Goal: Task Accomplishment & Management: Manage account settings

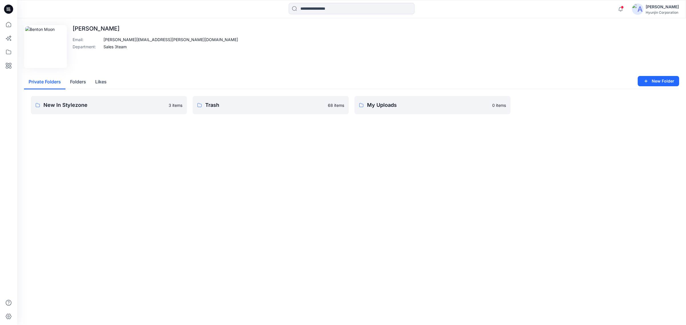
click at [82, 81] on button "Folders" at bounding box center [77, 82] width 25 height 15
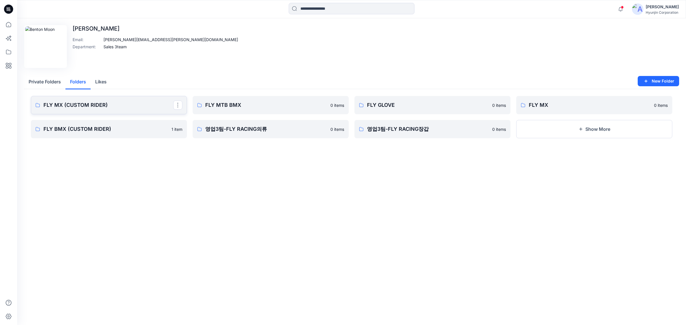
click at [136, 106] on link "FLY MX (CUSTOM RIDER)" at bounding box center [109, 105] width 156 height 18
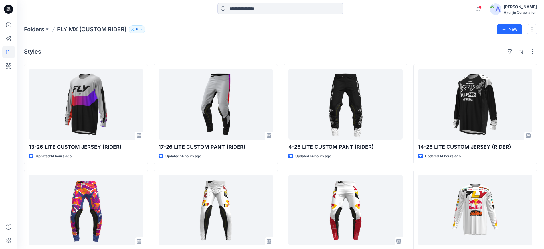
click at [142, 26] on button "6" at bounding box center [137, 29] width 17 height 8
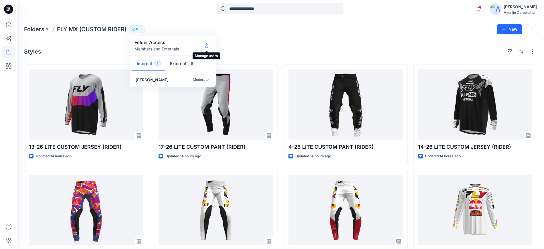
click at [206, 48] on button "Manage Users" at bounding box center [206, 45] width 9 height 9
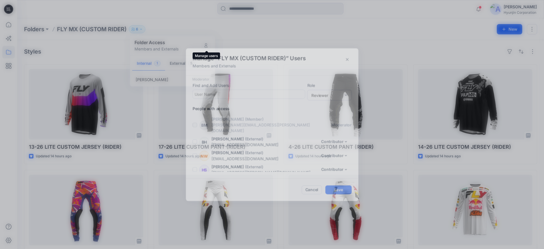
scroll to position [26, 0]
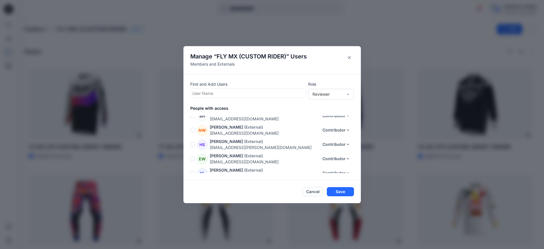
click at [234, 93] on div at bounding box center [248, 93] width 112 height 7
type input "***"
click at [240, 106] on div "BM [PERSON_NAME]" at bounding box center [248, 107] width 109 height 8
click at [279, 97] on div "Reviewer" at bounding box center [331, 93] width 46 height 11
click at [279, 106] on div "Contributor" at bounding box center [330, 115] width 43 height 10
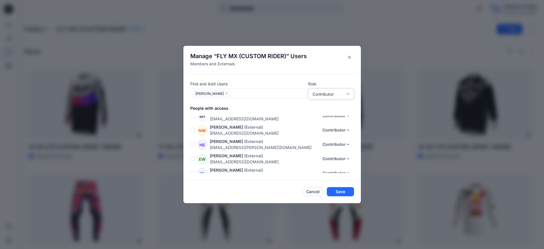
click at [279, 90] on div at bounding box center [267, 93] width 71 height 7
click at [279, 106] on button "Save" at bounding box center [340, 191] width 27 height 9
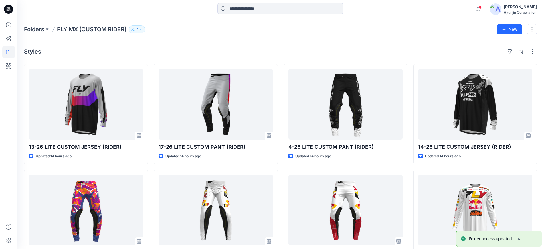
click at [139, 28] on button "7" at bounding box center [137, 29] width 16 height 8
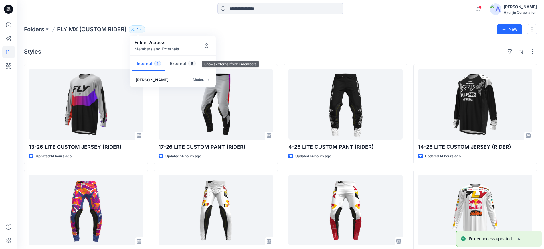
click at [180, 63] on button "External 6" at bounding box center [182, 64] width 35 height 15
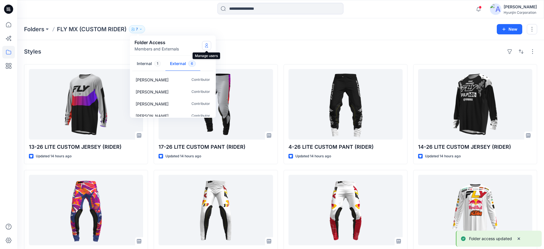
click at [206, 43] on icon "Manage Users" at bounding box center [206, 45] width 5 height 5
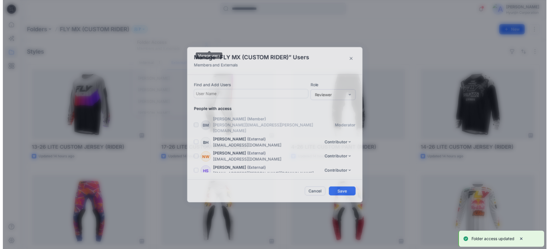
scroll to position [41, 0]
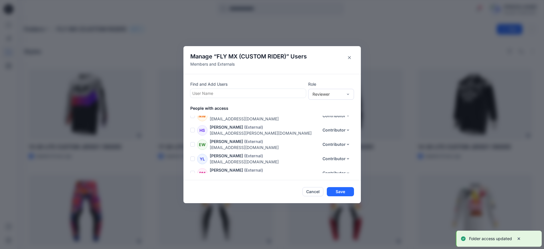
click at [253, 92] on div at bounding box center [248, 93] width 112 height 7
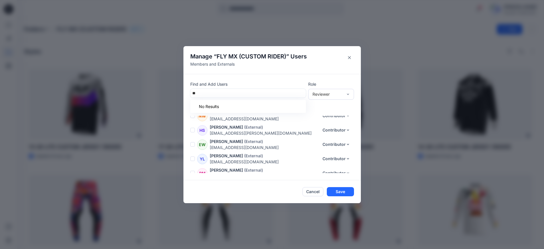
type input "***"
click at [279, 106] on button "Cancel" at bounding box center [312, 191] width 21 height 9
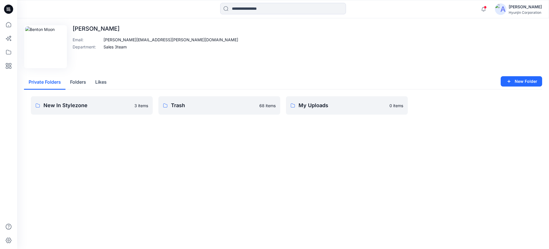
click at [81, 79] on button "Folders" at bounding box center [77, 82] width 25 height 15
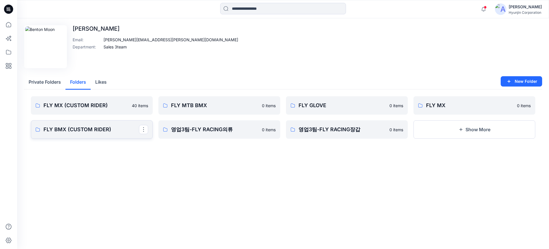
click at [82, 106] on p "FLY BMX (CUSTOM RIDER)" at bounding box center [91, 129] width 96 height 8
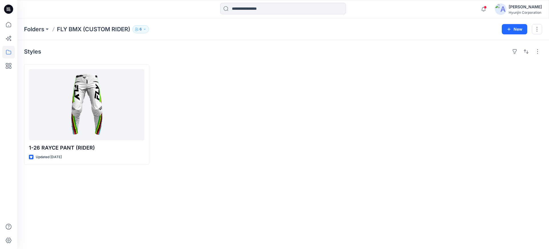
click at [146, 29] on icon "button" at bounding box center [144, 28] width 3 height 3
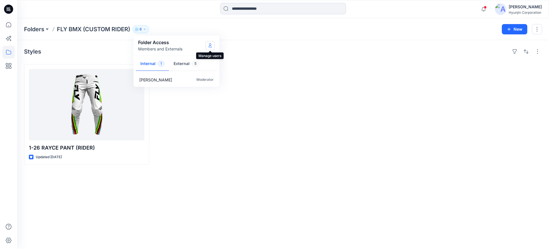
click at [212, 45] on button "Manage Users" at bounding box center [210, 45] width 9 height 9
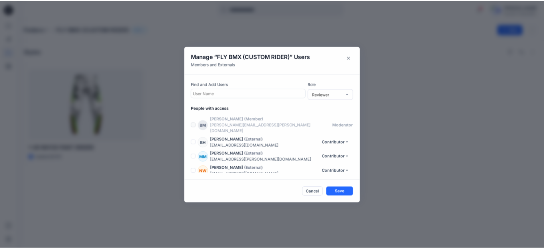
scroll to position [26, 0]
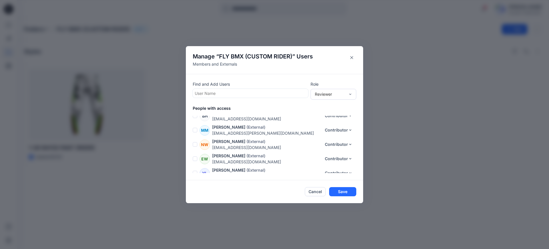
click at [273, 93] on div at bounding box center [251, 93] width 112 height 7
type input "***"
click at [271, 106] on div "BM [PERSON_NAME]" at bounding box center [250, 107] width 109 height 8
click at [279, 94] on div "Reviewer" at bounding box center [330, 94] width 30 height 6
click at [279, 106] on div "Contributor" at bounding box center [333, 115] width 43 height 10
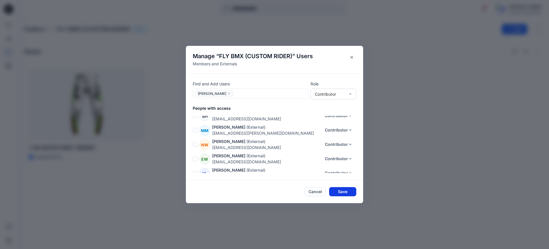
click at [279, 106] on button "Save" at bounding box center [342, 191] width 27 height 9
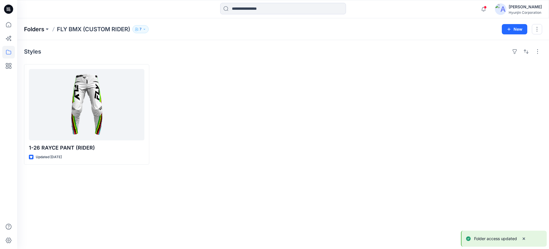
click at [33, 30] on p "Folders" at bounding box center [34, 29] width 20 height 8
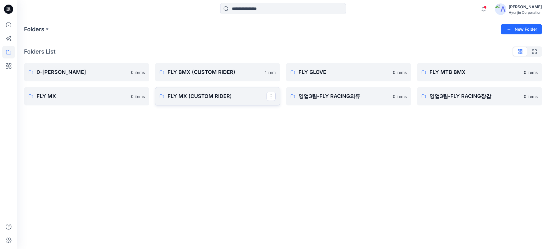
click at [215, 95] on p "FLY MX (CUSTOM RIDER)" at bounding box center [217, 96] width 99 height 8
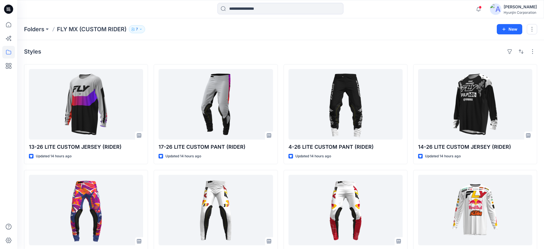
click at [138, 32] on button "7" at bounding box center [137, 29] width 16 height 8
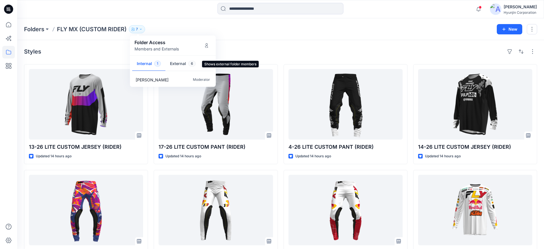
click at [177, 59] on button "External 6" at bounding box center [182, 64] width 35 height 15
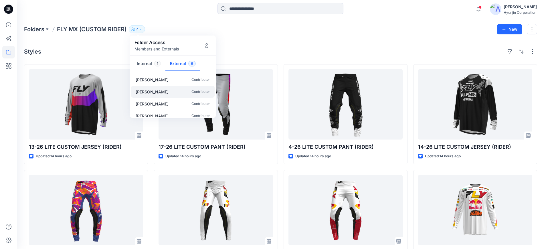
drag, startPoint x: 215, startPoint y: 94, endPoint x: 212, endPoint y: 93, distance: 3.3
click at [212, 94] on div "[PERSON_NAME] Contributor [PERSON_NAME] Contributor [PERSON_NAME] Contributor […" at bounding box center [173, 94] width 86 height 45
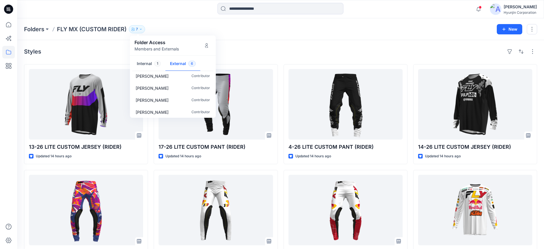
scroll to position [28, 0]
